Goal: Task Accomplishment & Management: Use online tool/utility

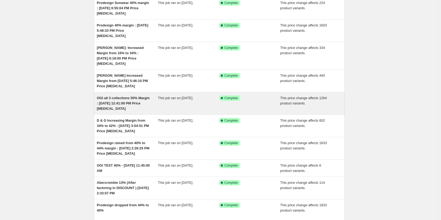
scroll to position [53, 0]
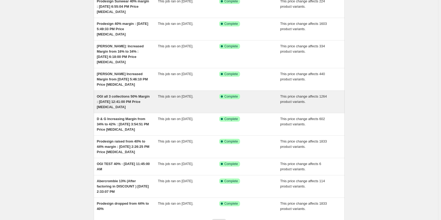
click at [124, 94] on div "OGI all 3 collections 50% Margin : [DATE] 12:41:00 PM Price [MEDICAL_DATA]" at bounding box center [127, 102] width 61 height 16
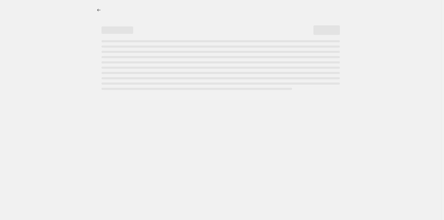
select select "margin"
select select "no_change"
select select "collection"
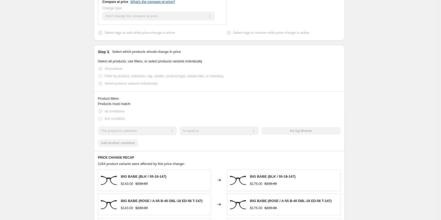
scroll to position [396, 0]
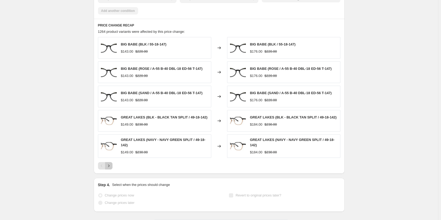
click at [111, 167] on icon "Next" at bounding box center [108, 165] width 5 height 5
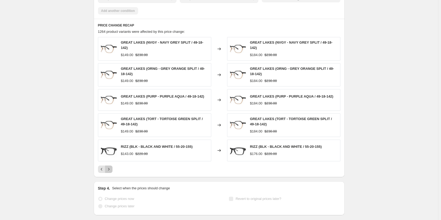
click at [110, 167] on icon "Next" at bounding box center [108, 168] width 5 height 5
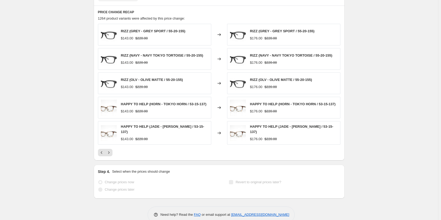
scroll to position [420, 0]
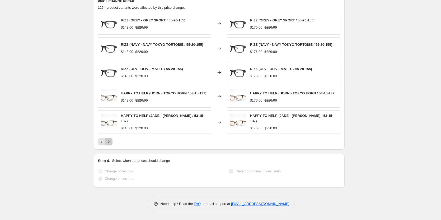
click at [109, 142] on icon "Next" at bounding box center [108, 141] width 1 height 2
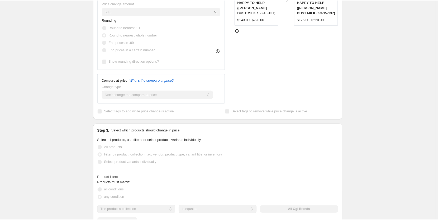
scroll to position [183, 0]
